Goal: Navigation & Orientation: Find specific page/section

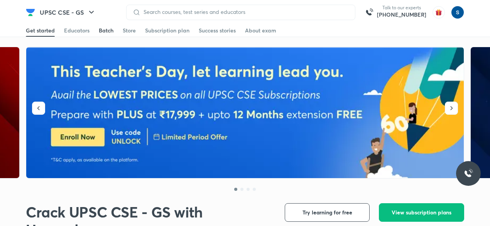
click at [105, 30] on div "Batch" at bounding box center [106, 31] width 15 height 8
click at [102, 33] on div "Batch" at bounding box center [106, 31] width 15 height 8
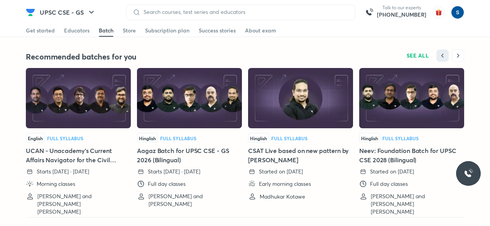
scroll to position [1712, 0]
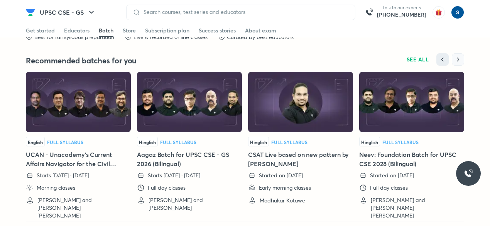
click at [456, 59] on icon "button" at bounding box center [458, 60] width 8 height 8
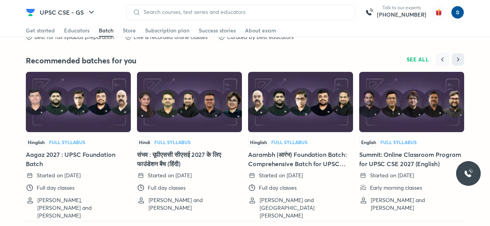
click at [441, 57] on icon "button" at bounding box center [442, 60] width 8 height 8
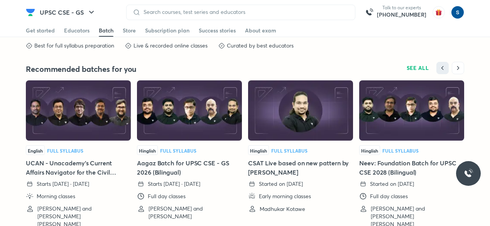
scroll to position [1698, 0]
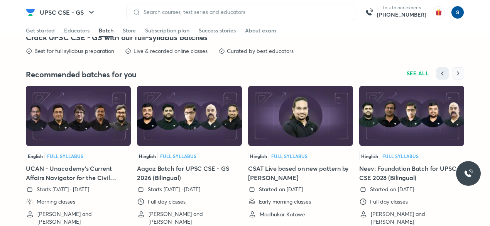
click at [456, 74] on icon "button" at bounding box center [458, 73] width 8 height 8
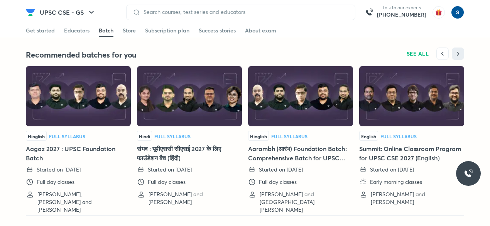
scroll to position [1718, 0]
